Goal: Task Accomplishment & Management: Manage account settings

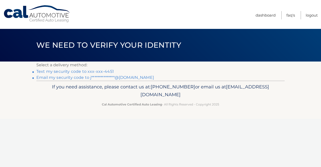
click at [100, 70] on link "Text my security code to xxx-xxx-4451" at bounding box center [75, 71] width 78 height 5
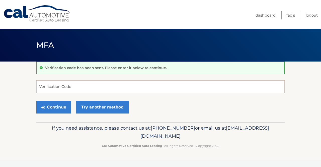
click at [100, 70] on p "Verification code has been sent. Please enter it below to continue." at bounding box center [106, 68] width 122 height 5
click at [48, 83] on input "Verification Code" at bounding box center [160, 86] width 249 height 13
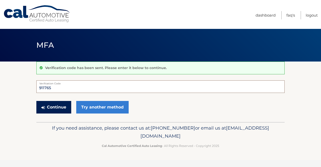
type input "911765"
click at [50, 107] on button "Continue" at bounding box center [53, 107] width 35 height 13
